Goal: Download file/media

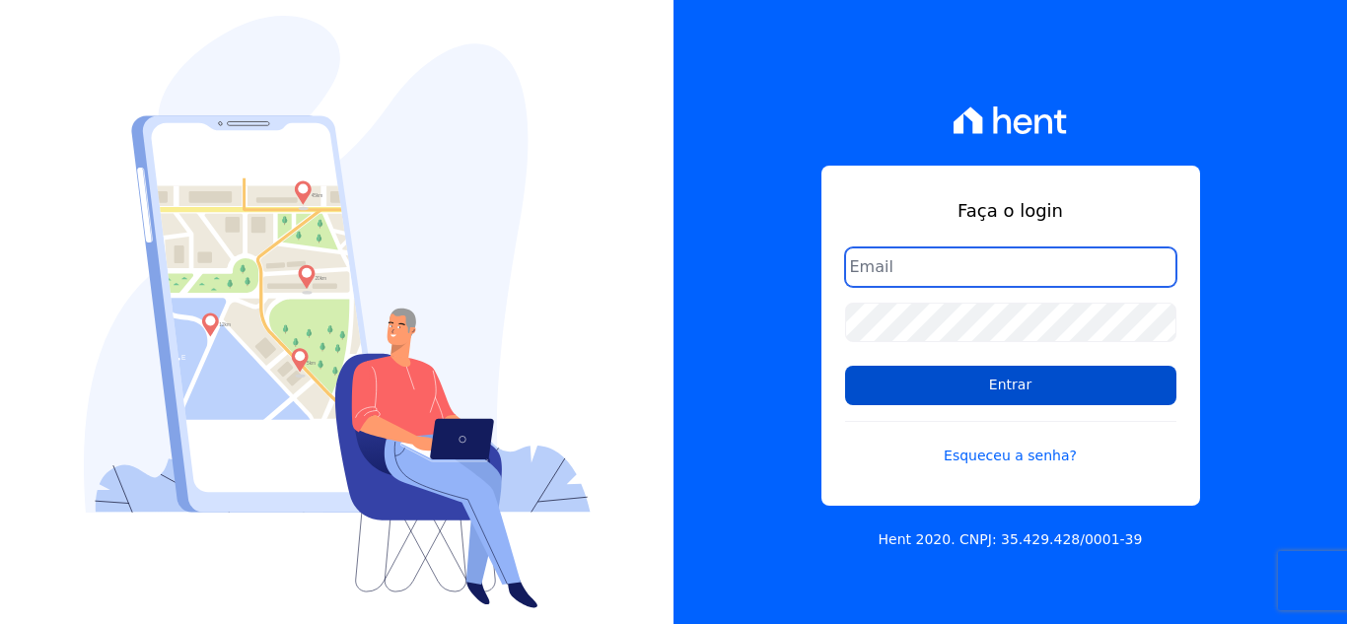
type input "[EMAIL_ADDRESS][DOMAIN_NAME]"
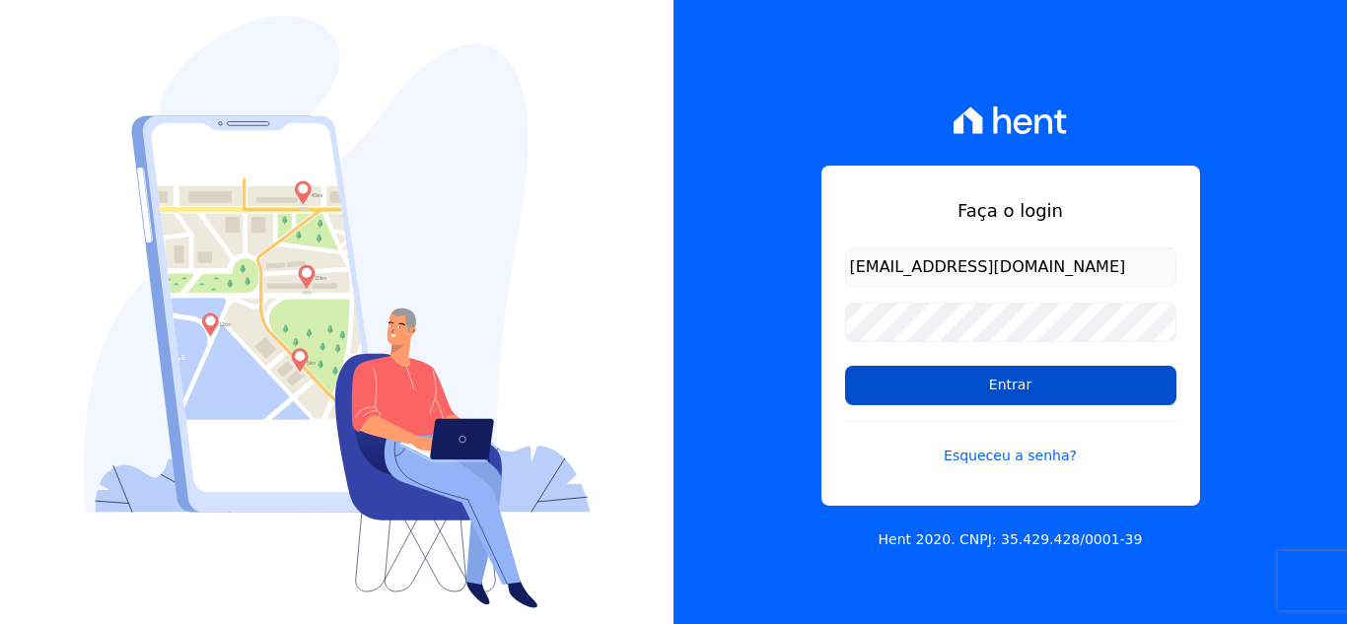
click at [919, 373] on input "Entrar" at bounding box center [1010, 385] width 331 height 39
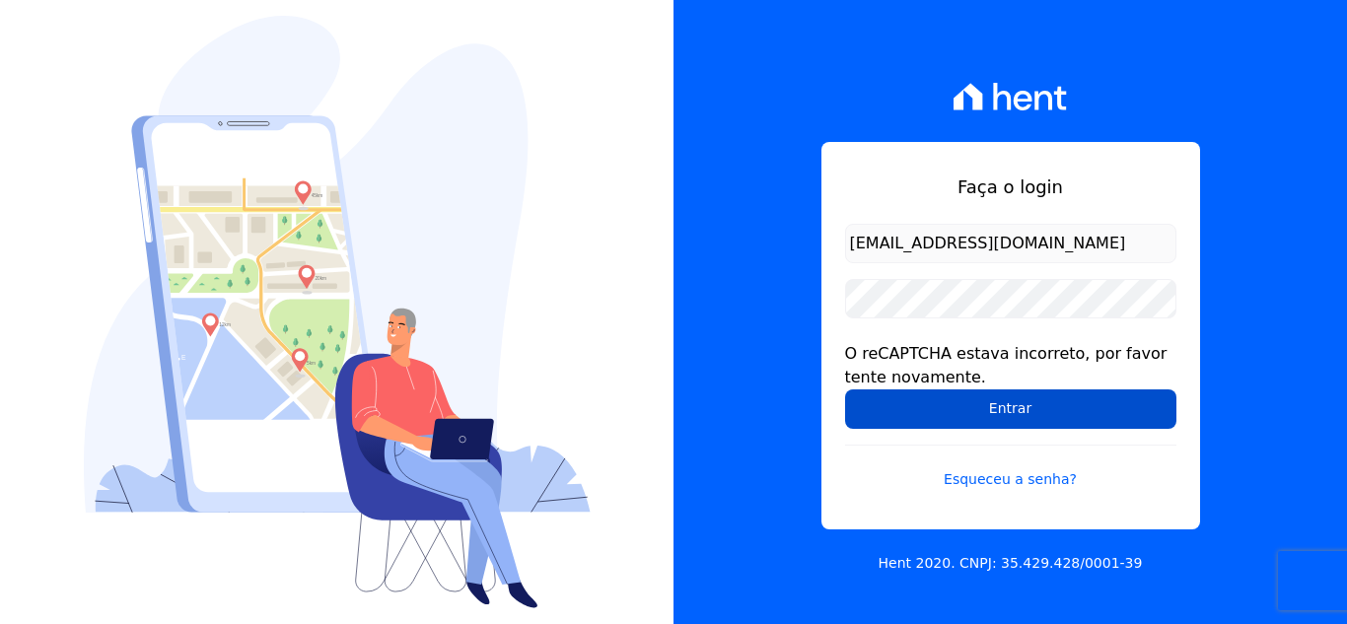
click at [908, 405] on input "Entrar" at bounding box center [1010, 408] width 331 height 39
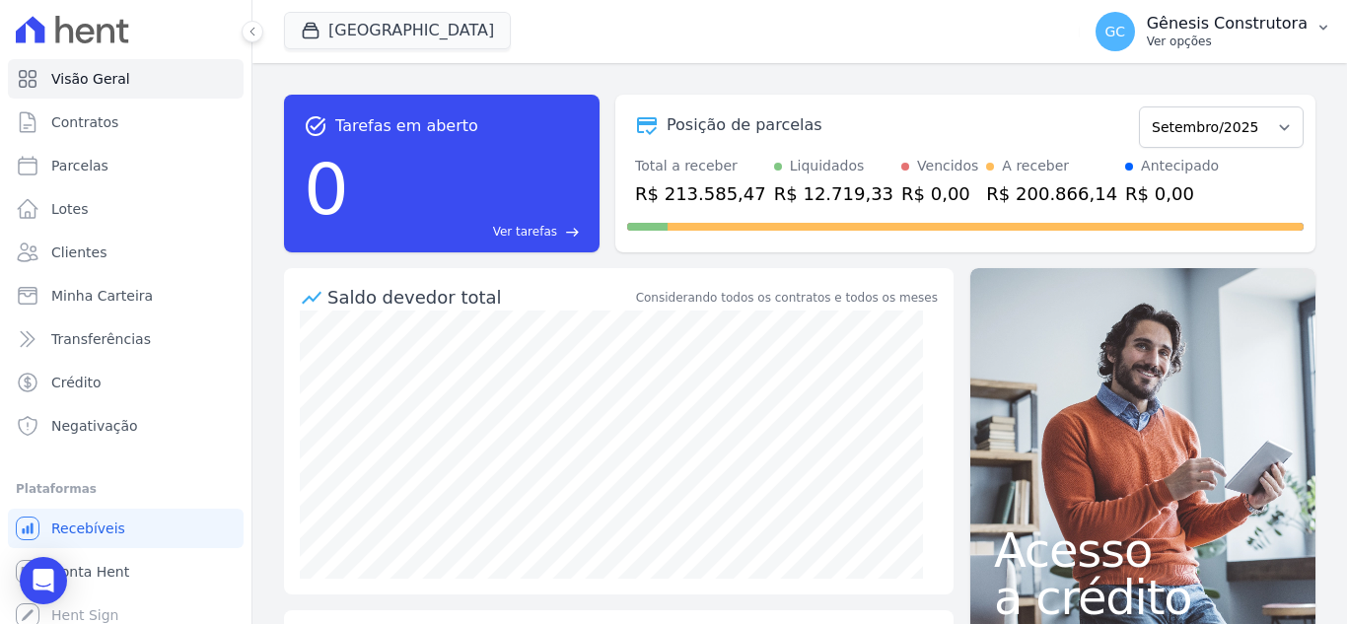
click at [1199, 27] on p "Gênesis Construtora" at bounding box center [1227, 24] width 161 height 20
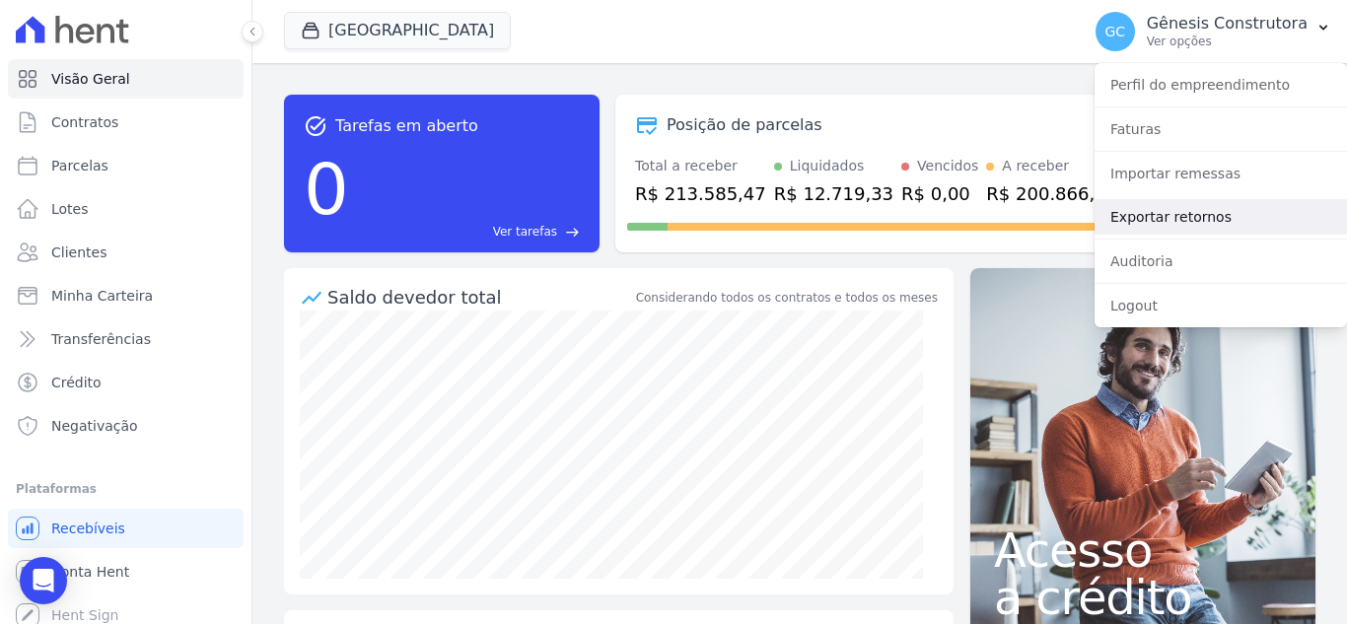
click at [1194, 205] on link "Exportar retornos" at bounding box center [1221, 216] width 252 height 35
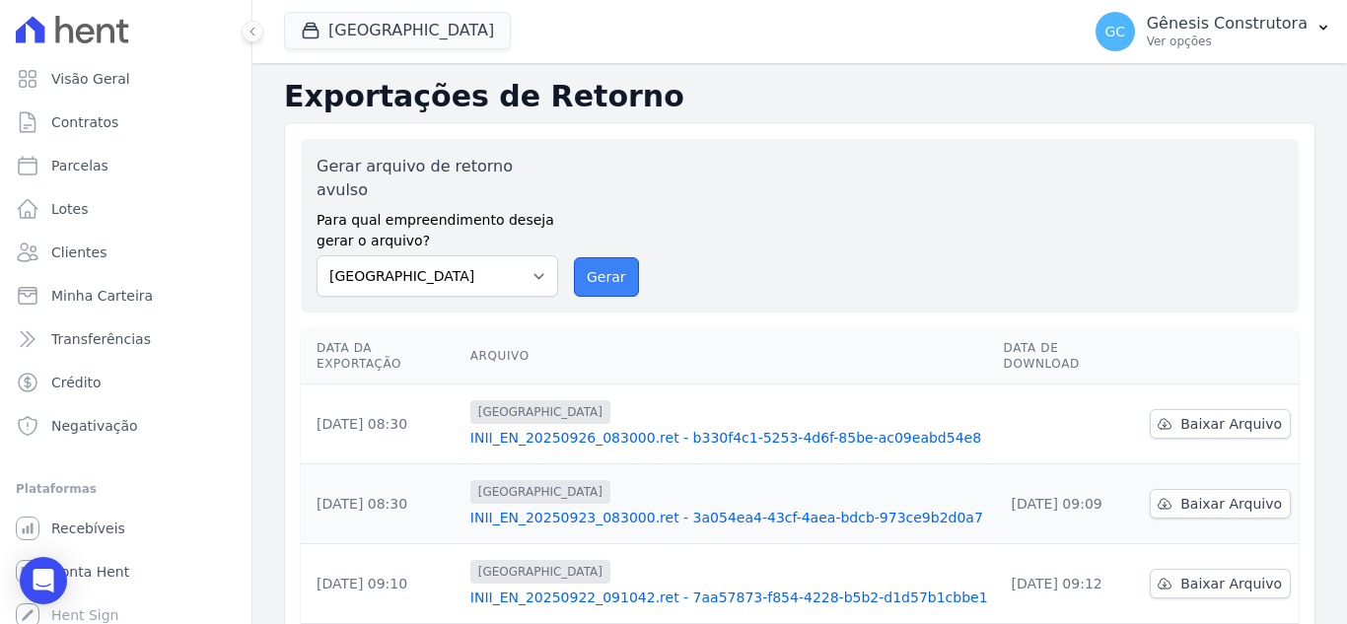
click at [591, 267] on button "Gerar" at bounding box center [606, 276] width 65 height 39
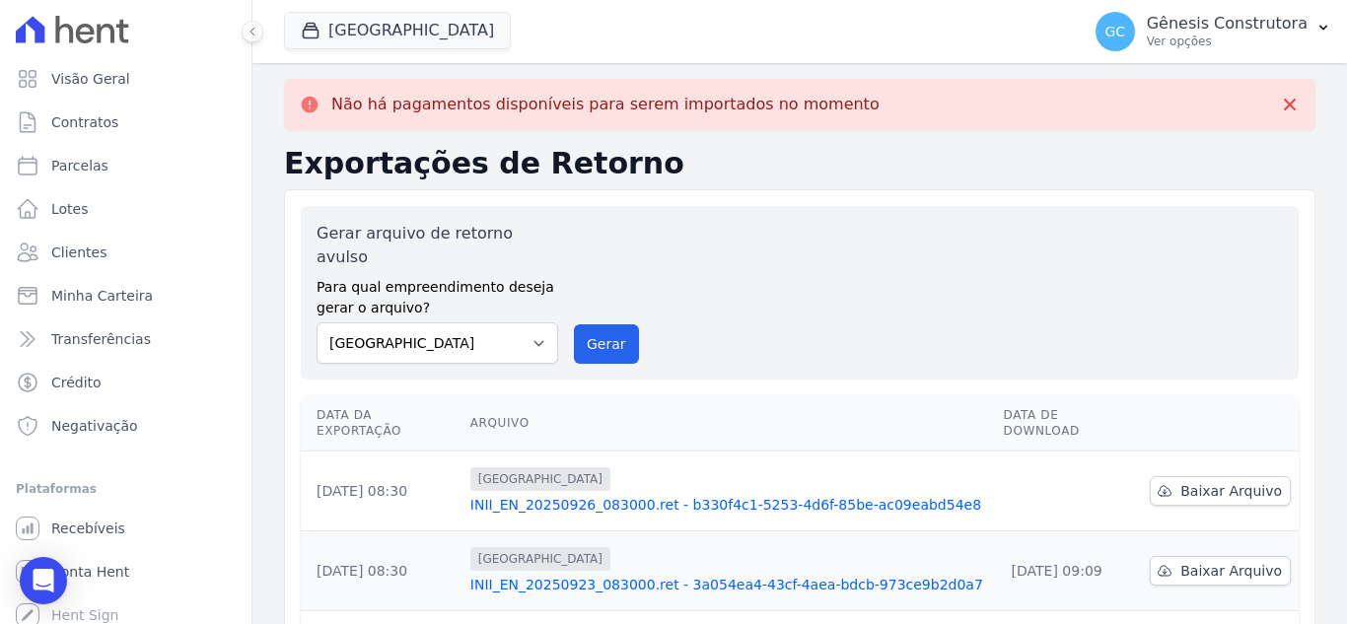
drag, startPoint x: 754, startPoint y: 181, endPoint x: 642, endPoint y: 165, distance: 113.7
click at [642, 165] on h2 "Exportações de Retorno" at bounding box center [799, 163] width 1031 height 35
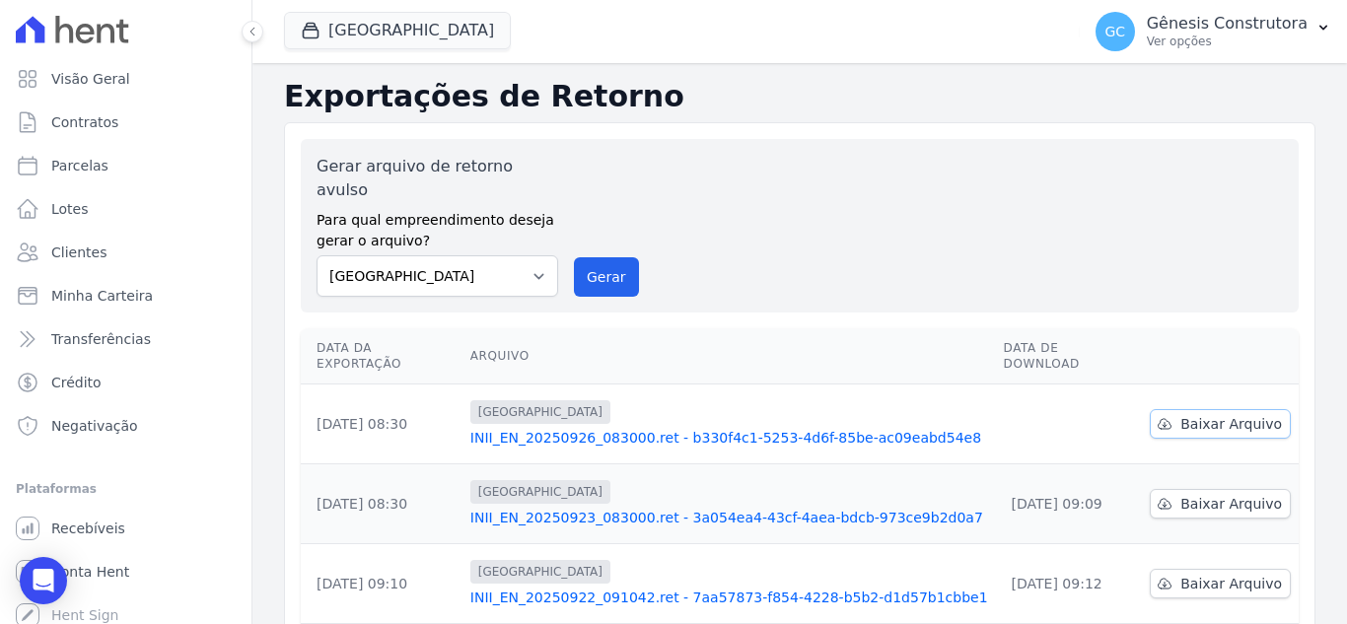
click at [1183, 414] on span "Baixar Arquivo" at bounding box center [1231, 424] width 102 height 20
click at [594, 257] on button "Gerar" at bounding box center [606, 276] width 65 height 39
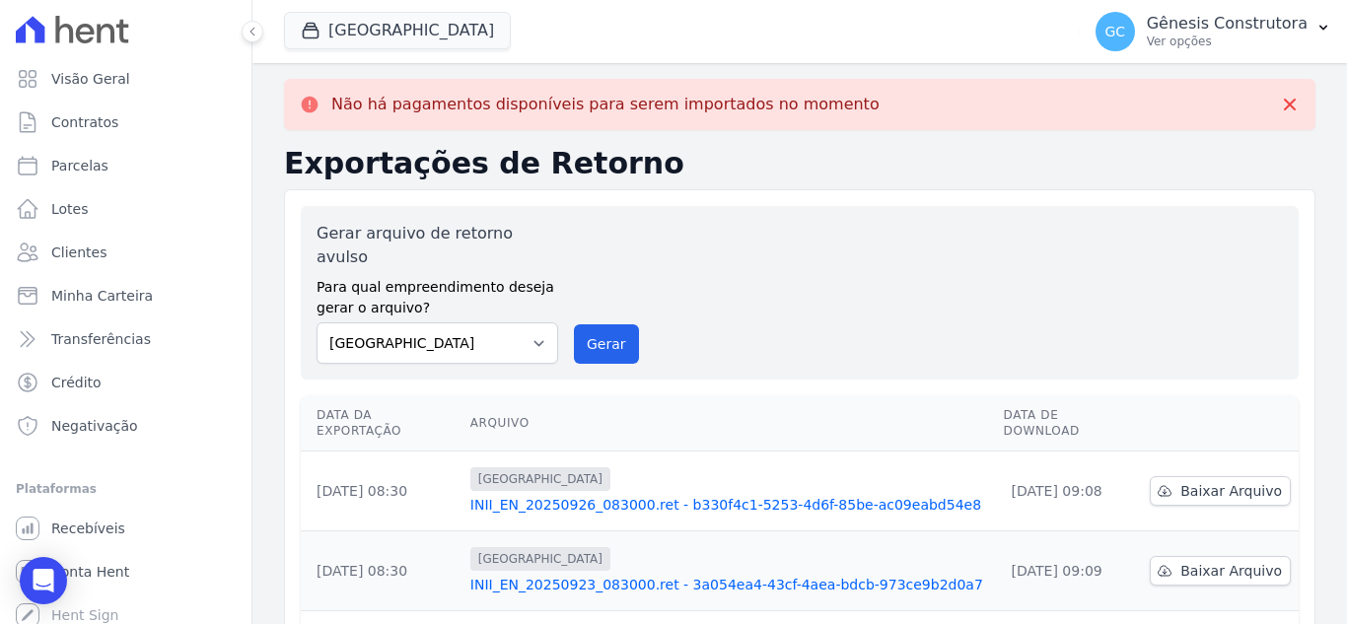
click at [404, 50] on span "[GEOGRAPHIC_DATA]" at bounding box center [397, 31] width 227 height 39
click at [406, 42] on button "[GEOGRAPHIC_DATA]" at bounding box center [397, 30] width 227 height 37
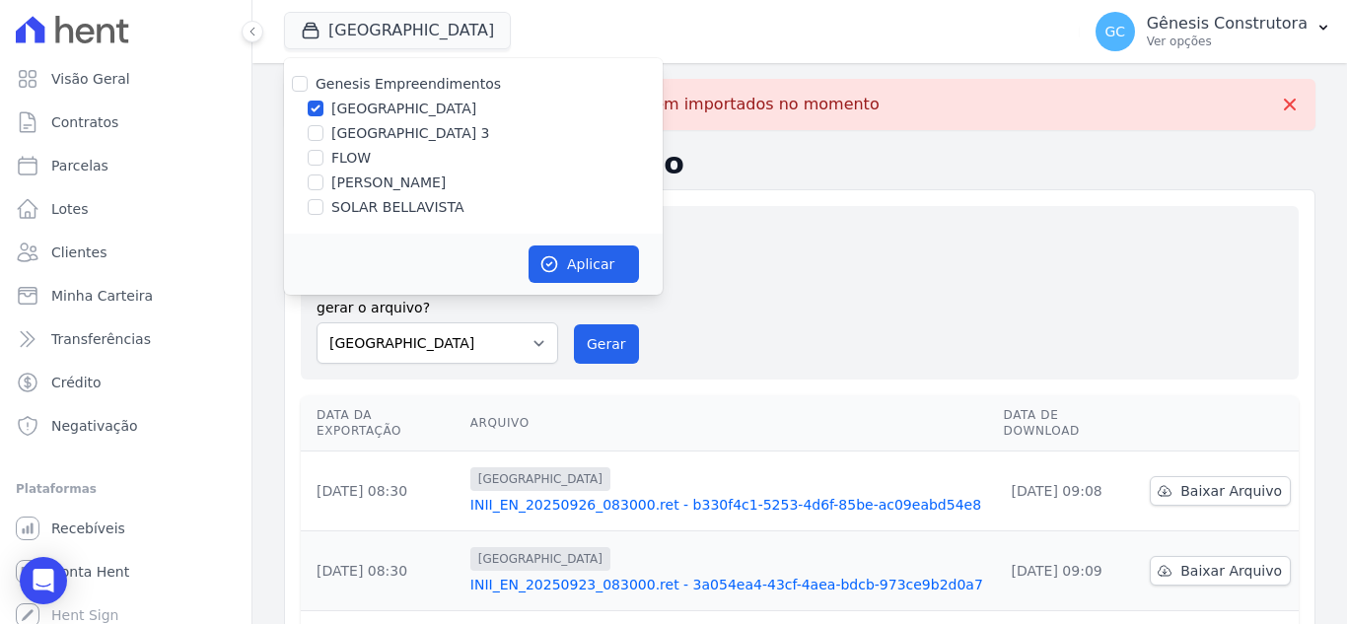
click at [398, 134] on label "[GEOGRAPHIC_DATA] 3" at bounding box center [410, 133] width 159 height 21
click at [323, 134] on input "[GEOGRAPHIC_DATA] 3" at bounding box center [316, 133] width 16 height 16
checkbox input "true"
click at [391, 97] on div "Genesis Empreendimentos [GEOGRAPHIC_DATA] [GEOGRAPHIC_DATA] FLOW [PERSON_NAME] …" at bounding box center [473, 146] width 379 height 176
click at [396, 106] on label "[GEOGRAPHIC_DATA]" at bounding box center [403, 109] width 145 height 21
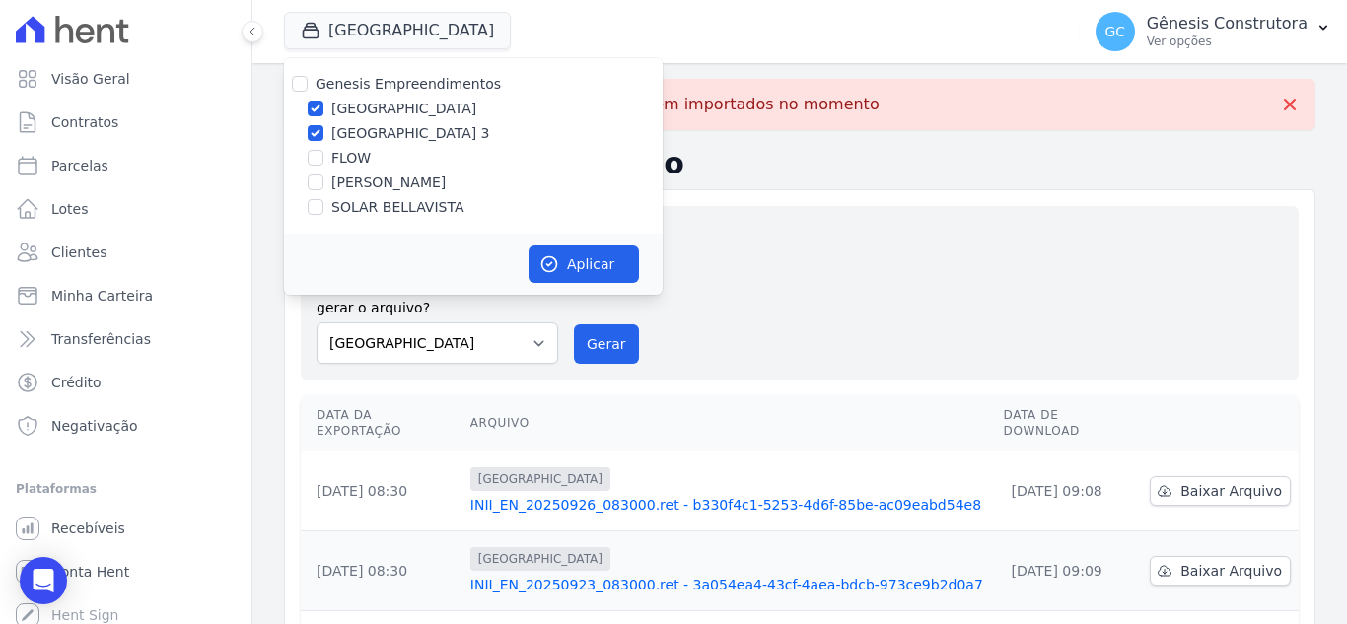
click at [323, 106] on input "[GEOGRAPHIC_DATA]" at bounding box center [316, 109] width 16 height 16
checkbox input "false"
click at [559, 263] on button "Aplicar" at bounding box center [584, 264] width 110 height 37
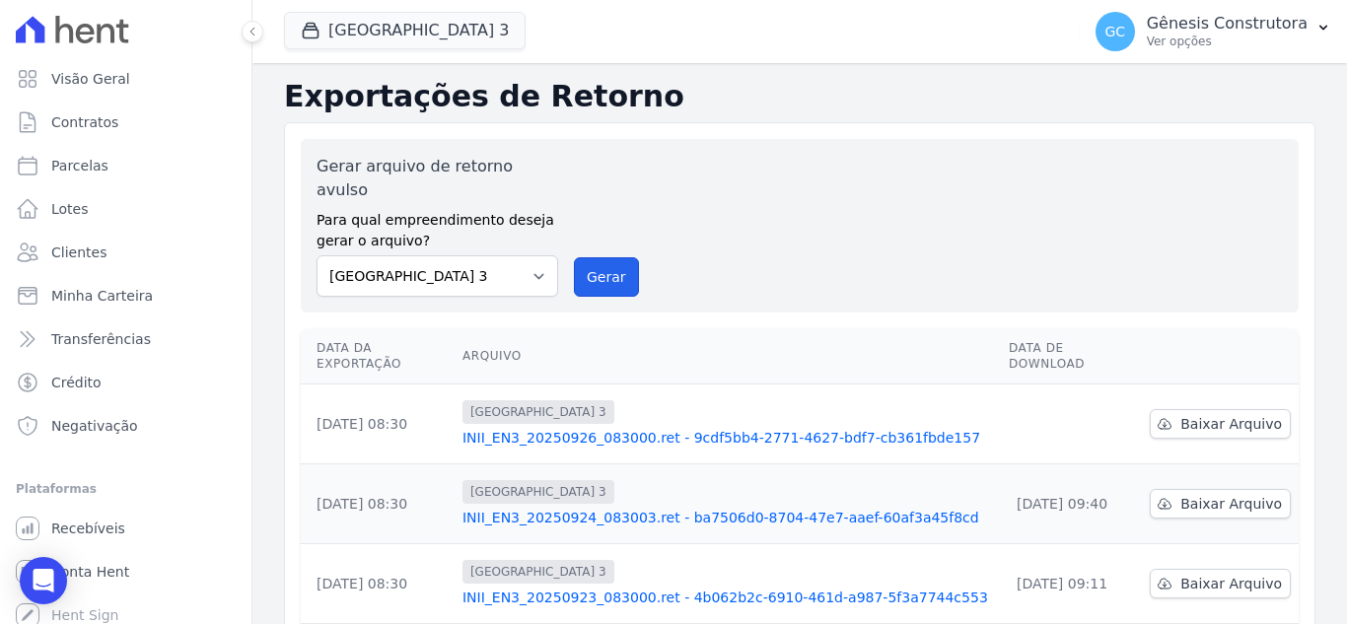
drag, startPoint x: 620, startPoint y: 266, endPoint x: 727, endPoint y: 184, distance: 134.3
click at [618, 266] on button "Gerar" at bounding box center [606, 276] width 65 height 39
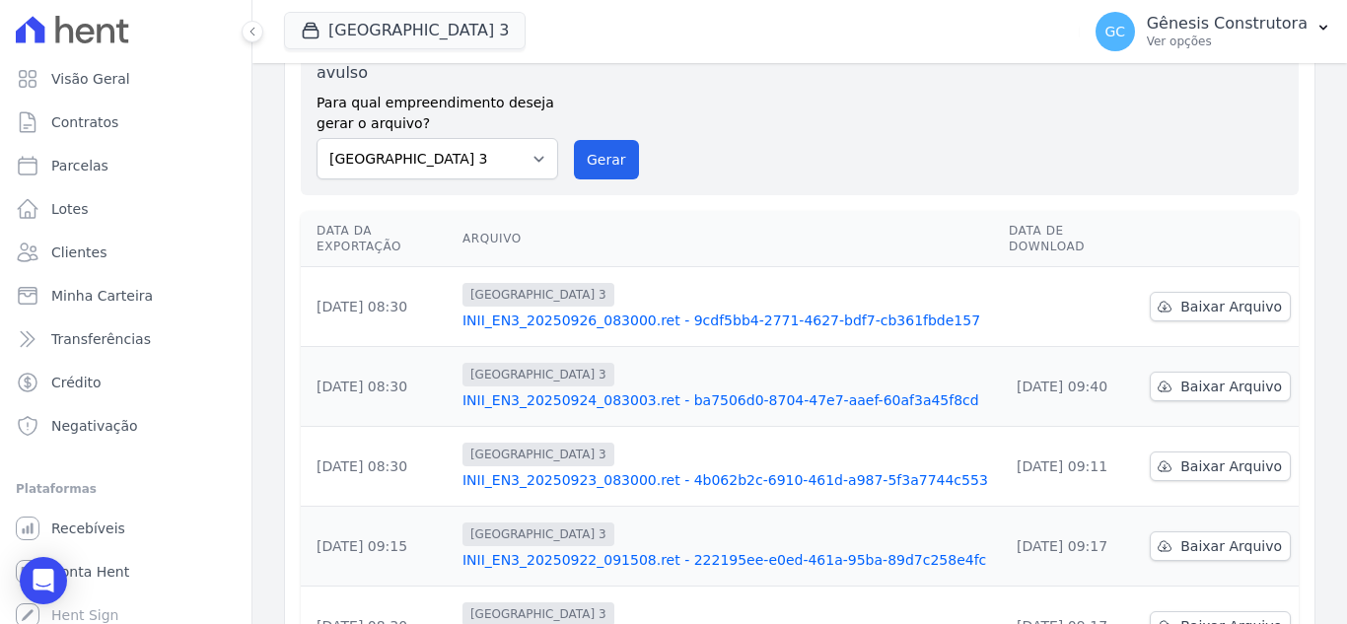
scroll to position [197, 0]
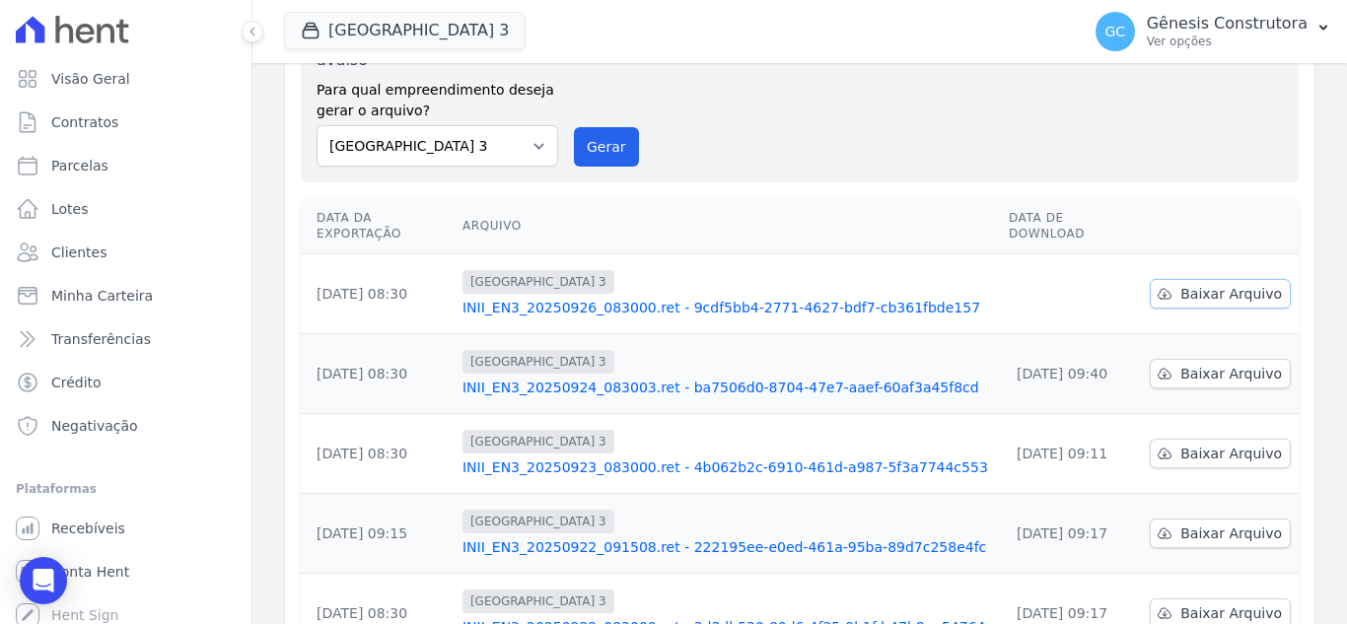
click at [1245, 284] on span "Baixar Arquivo" at bounding box center [1231, 294] width 102 height 20
drag, startPoint x: 592, startPoint y: 133, endPoint x: 740, endPoint y: 184, distance: 156.5
click at [596, 134] on button "Gerar" at bounding box center [606, 146] width 65 height 39
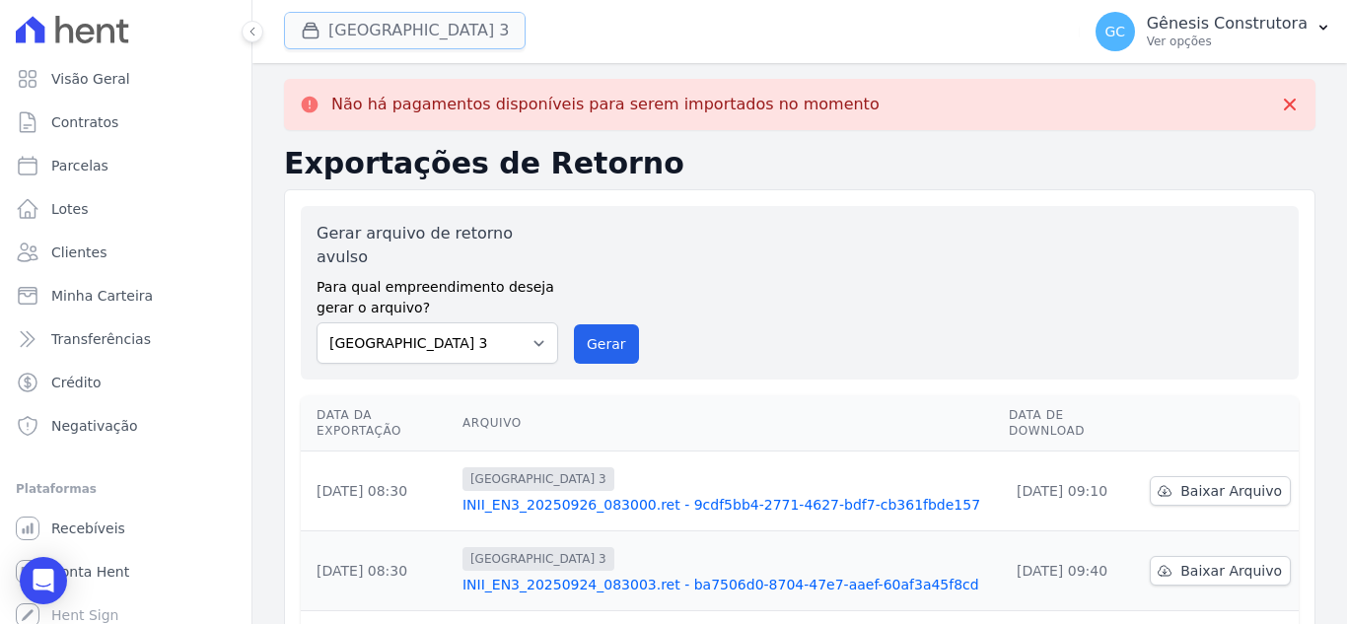
click at [459, 20] on button "[GEOGRAPHIC_DATA] 3" at bounding box center [405, 30] width 242 height 37
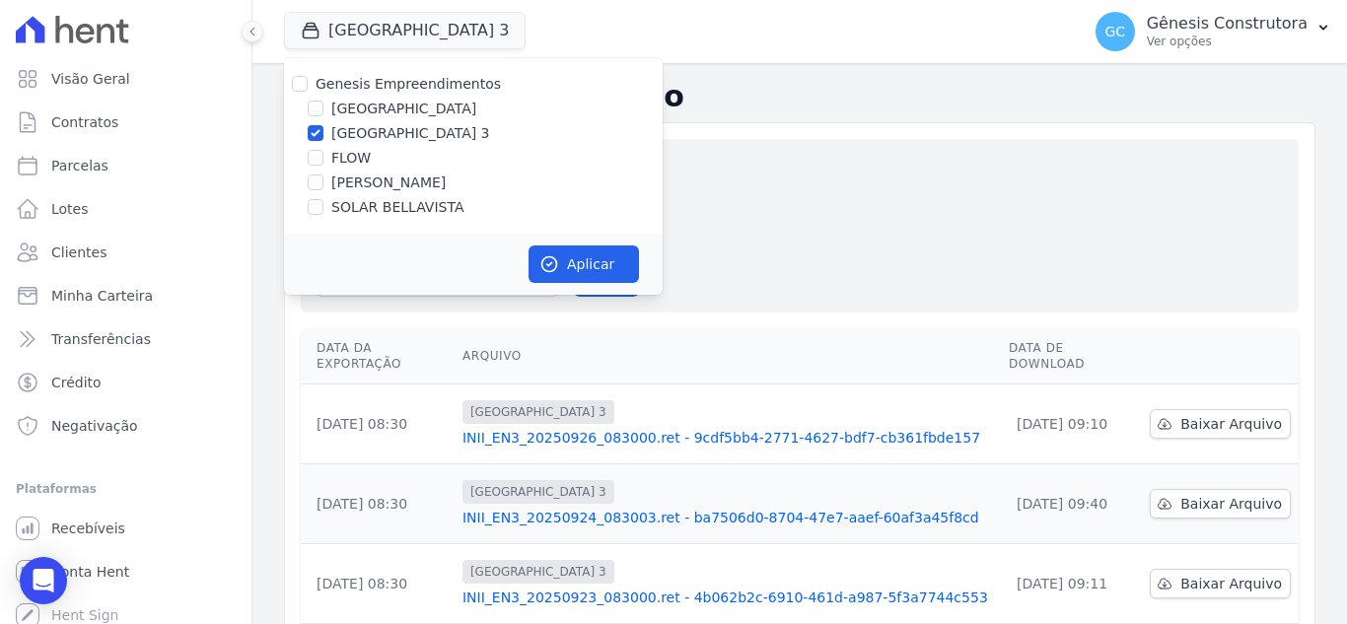
click at [341, 191] on label "[PERSON_NAME]" at bounding box center [388, 183] width 114 height 21
click at [323, 190] on input "[PERSON_NAME]" at bounding box center [316, 183] width 16 height 16
checkbox input "true"
click at [337, 127] on label "[GEOGRAPHIC_DATA] 3" at bounding box center [410, 133] width 159 height 21
click at [323, 127] on input "[GEOGRAPHIC_DATA] 3" at bounding box center [316, 133] width 16 height 16
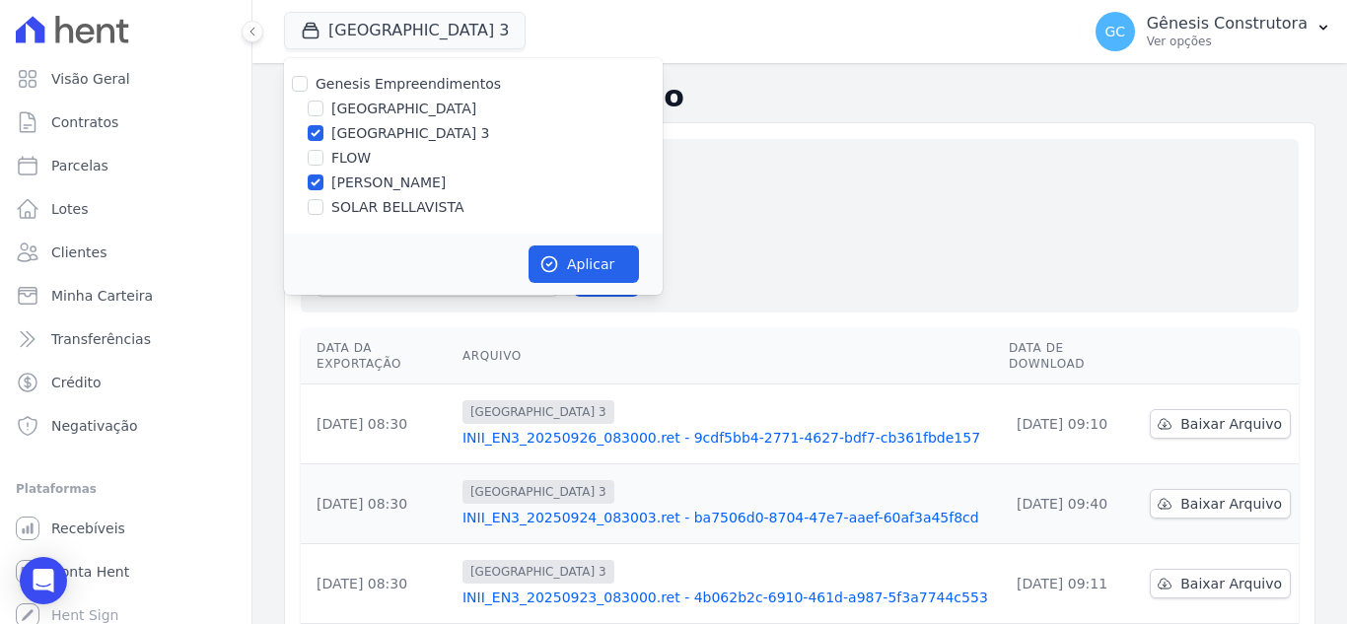
checkbox input "false"
click at [578, 243] on div "Aplicar" at bounding box center [473, 264] width 379 height 61
click at [580, 259] on button "Aplicar" at bounding box center [584, 264] width 110 height 37
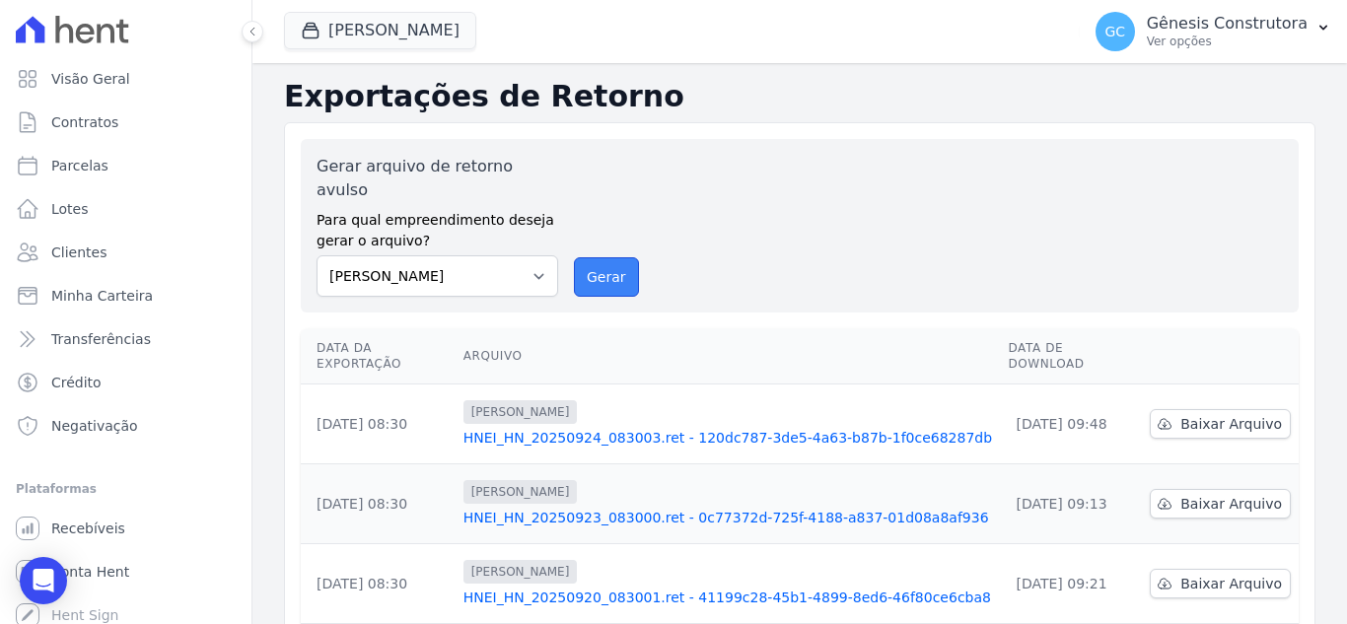
click at [603, 257] on button "Gerar" at bounding box center [606, 276] width 65 height 39
